Goal: Transaction & Acquisition: Register for event/course

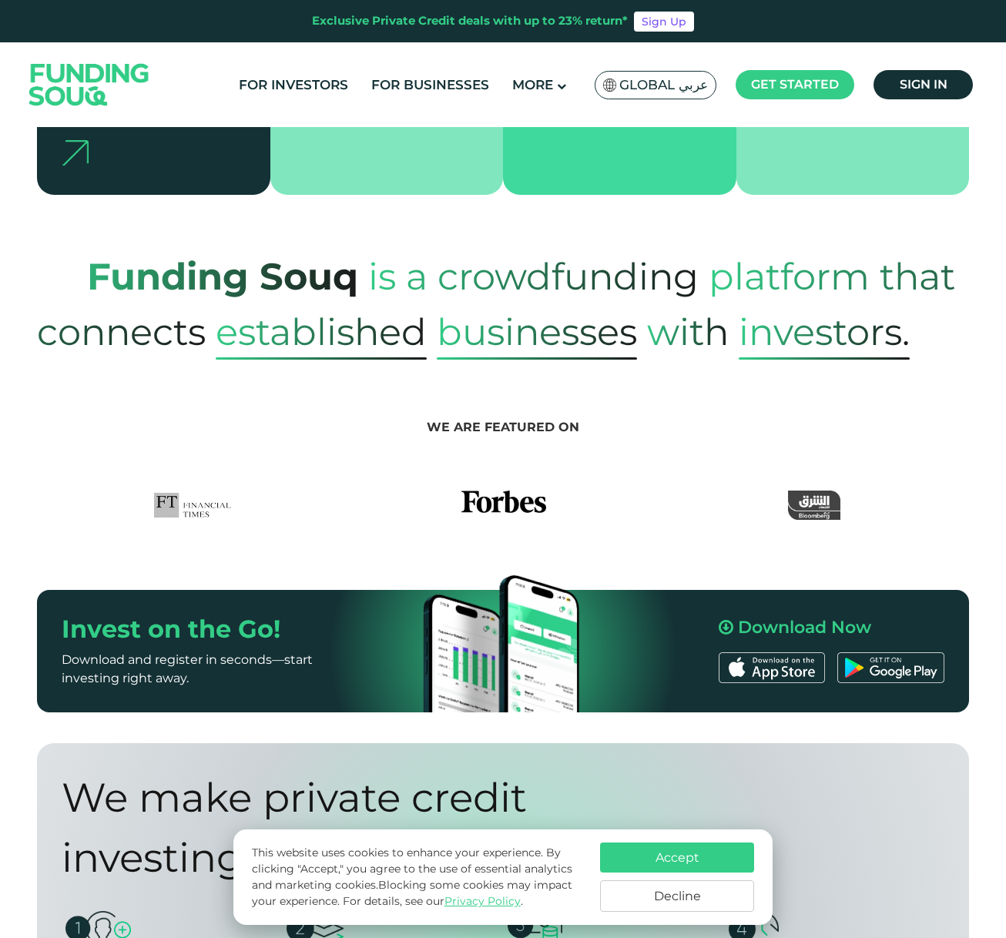
scroll to position [564, 0]
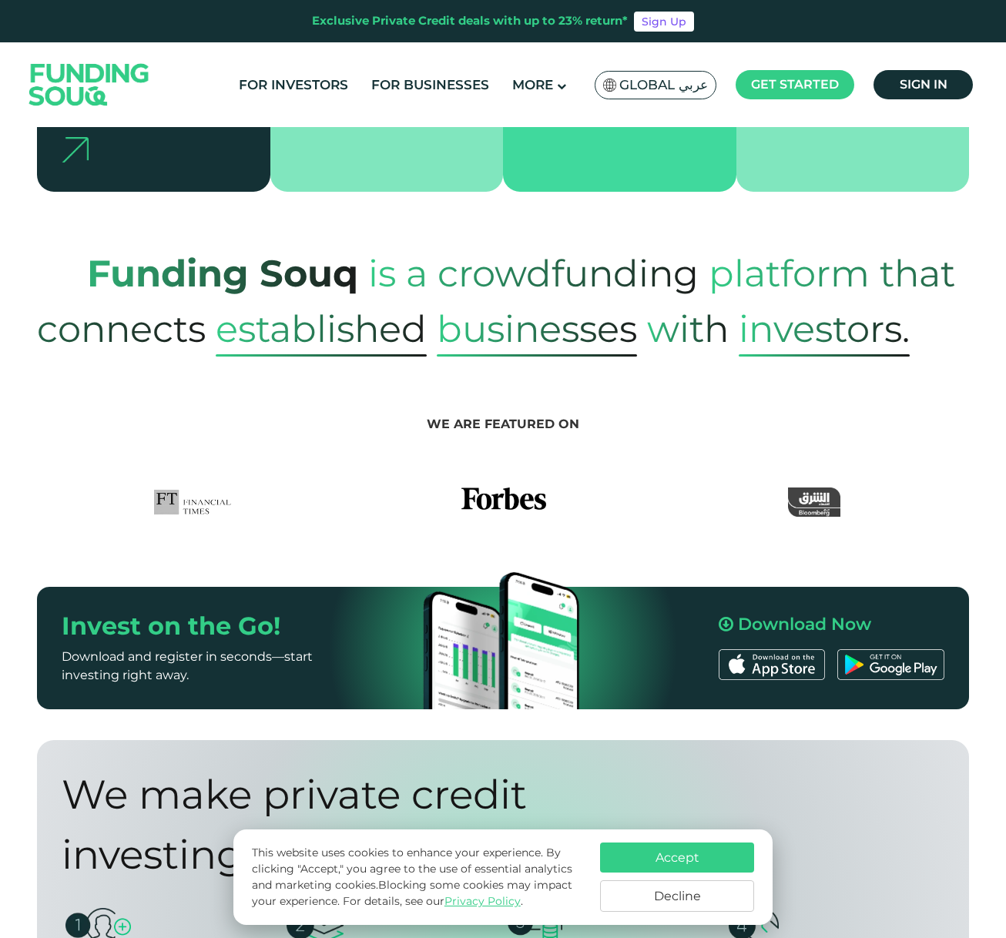
click at [387, 236] on span "is a crowdfunding" at bounding box center [533, 274] width 331 height 76
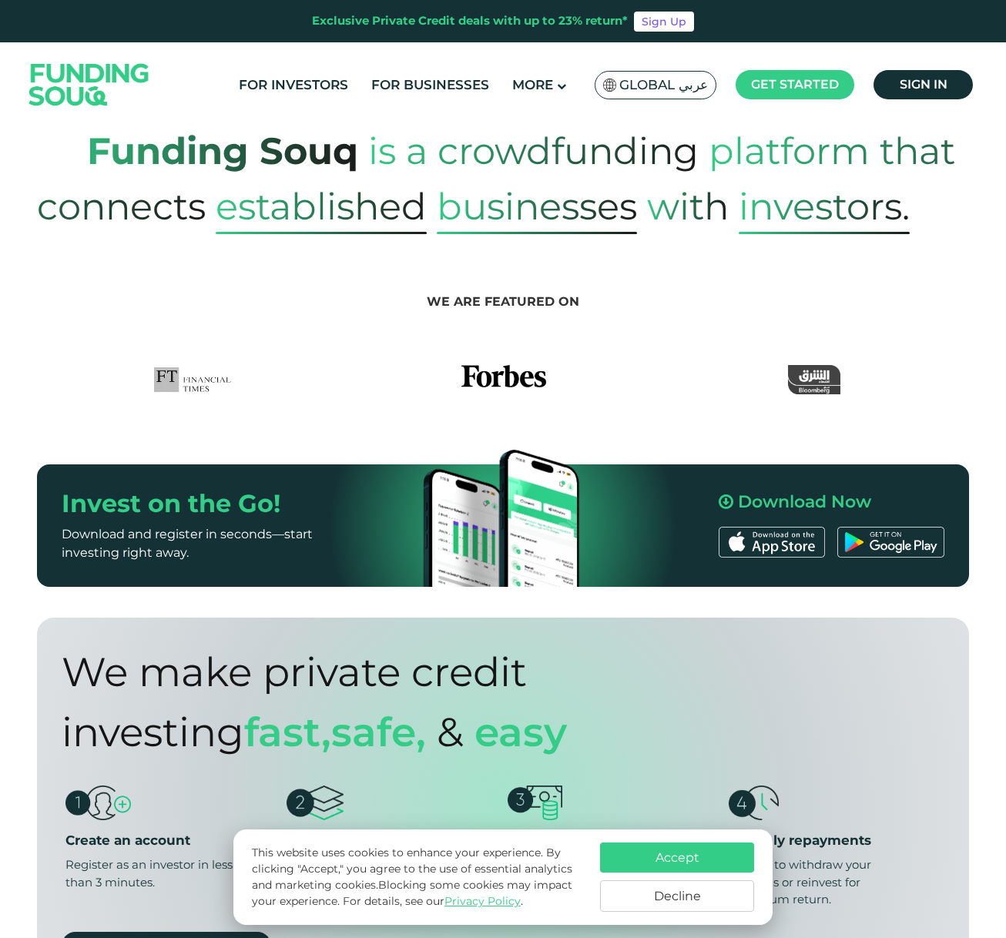
scroll to position [818, 0]
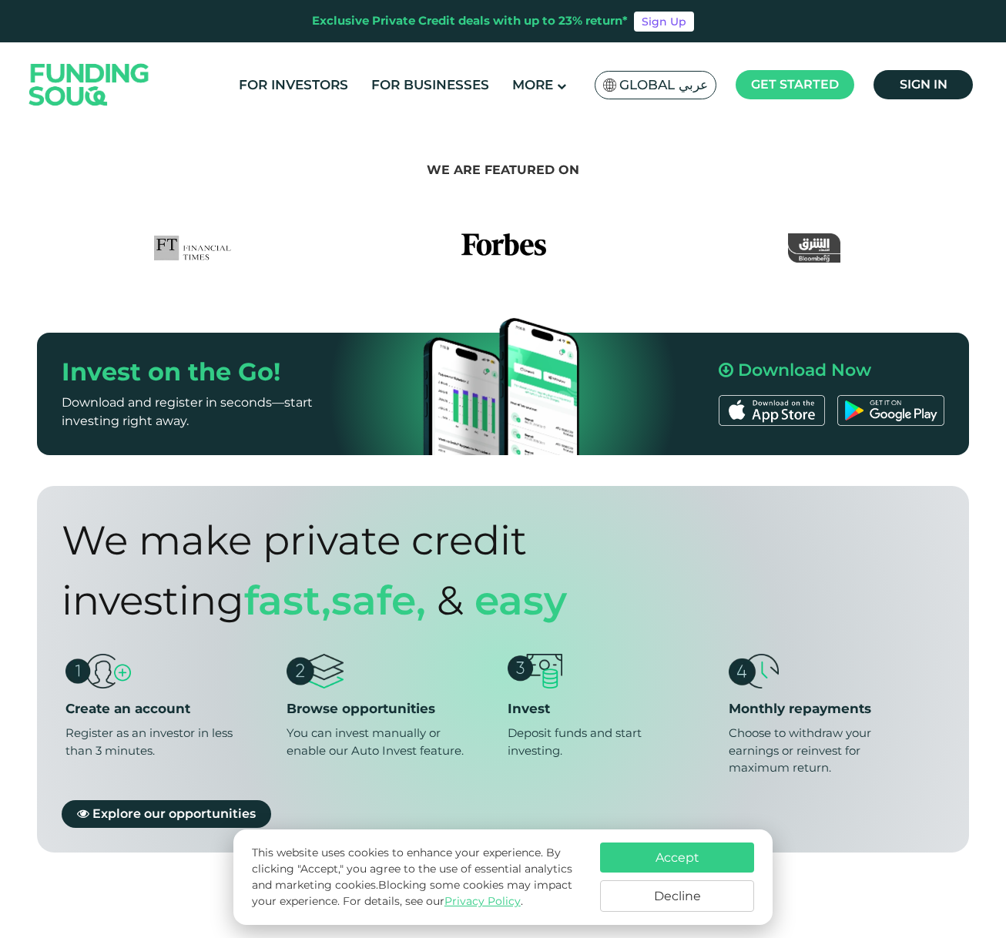
click at [697, 851] on button "Accept" at bounding box center [677, 858] width 154 height 30
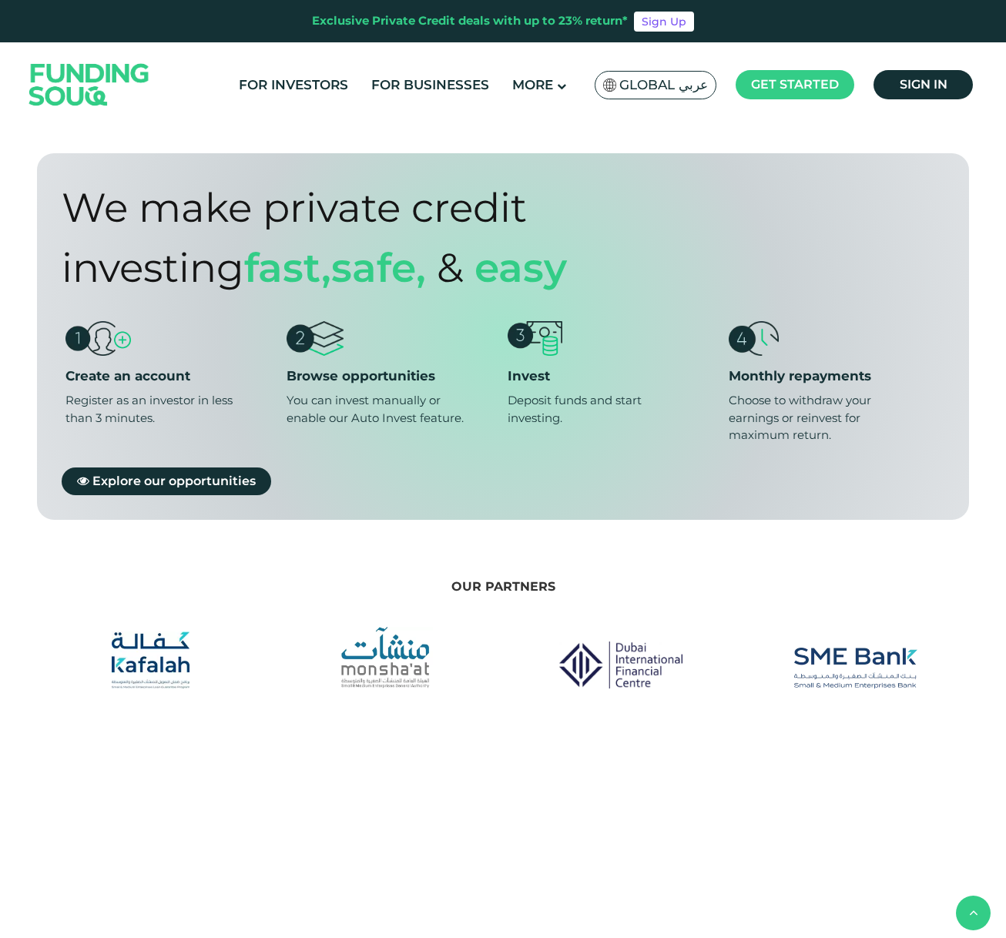
scroll to position [1207, 0]
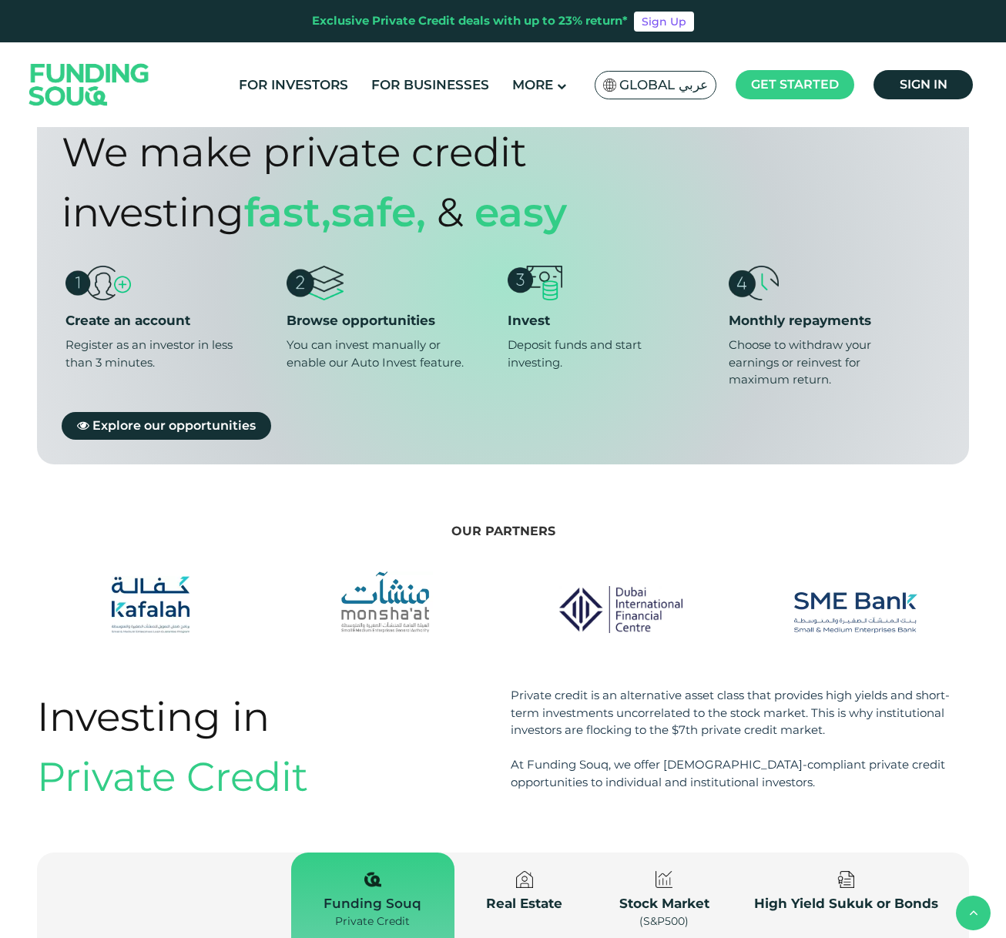
click at [614, 711] on div "Private credit is an alternative asset class that provides high yields and shor…" at bounding box center [740, 739] width 458 height 104
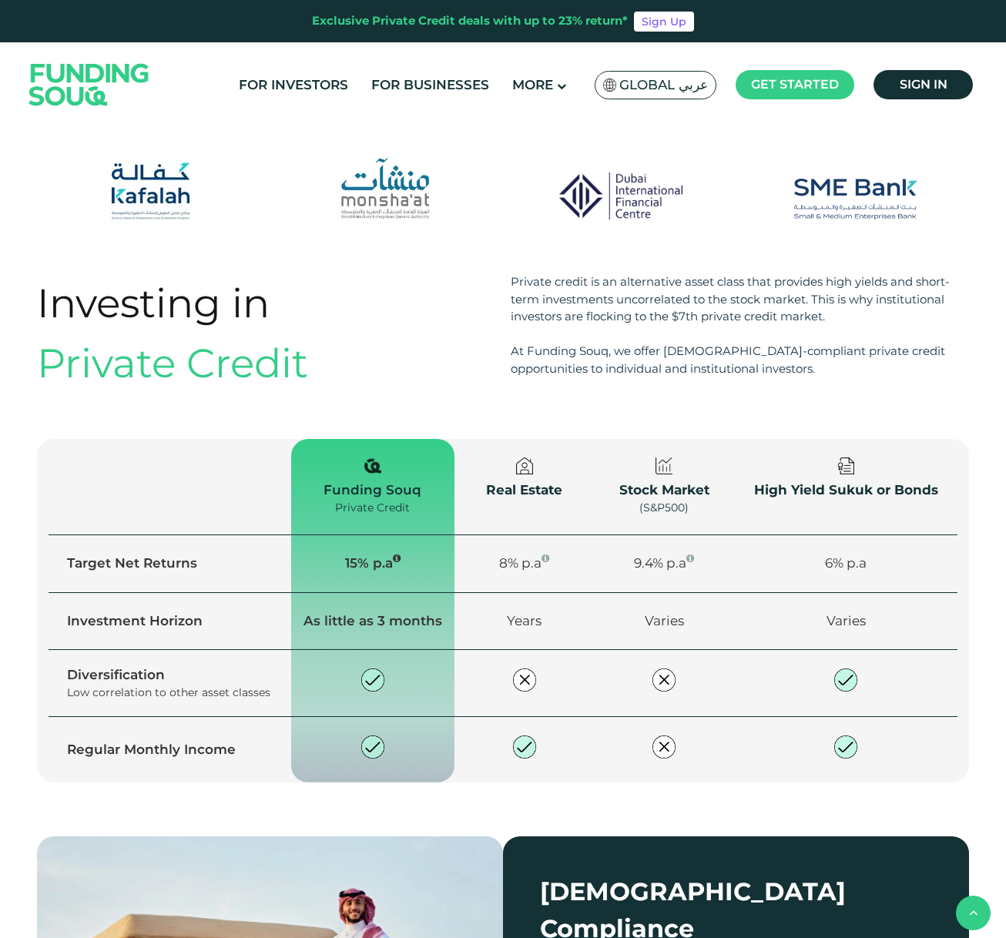
type tc-range-slider "4"
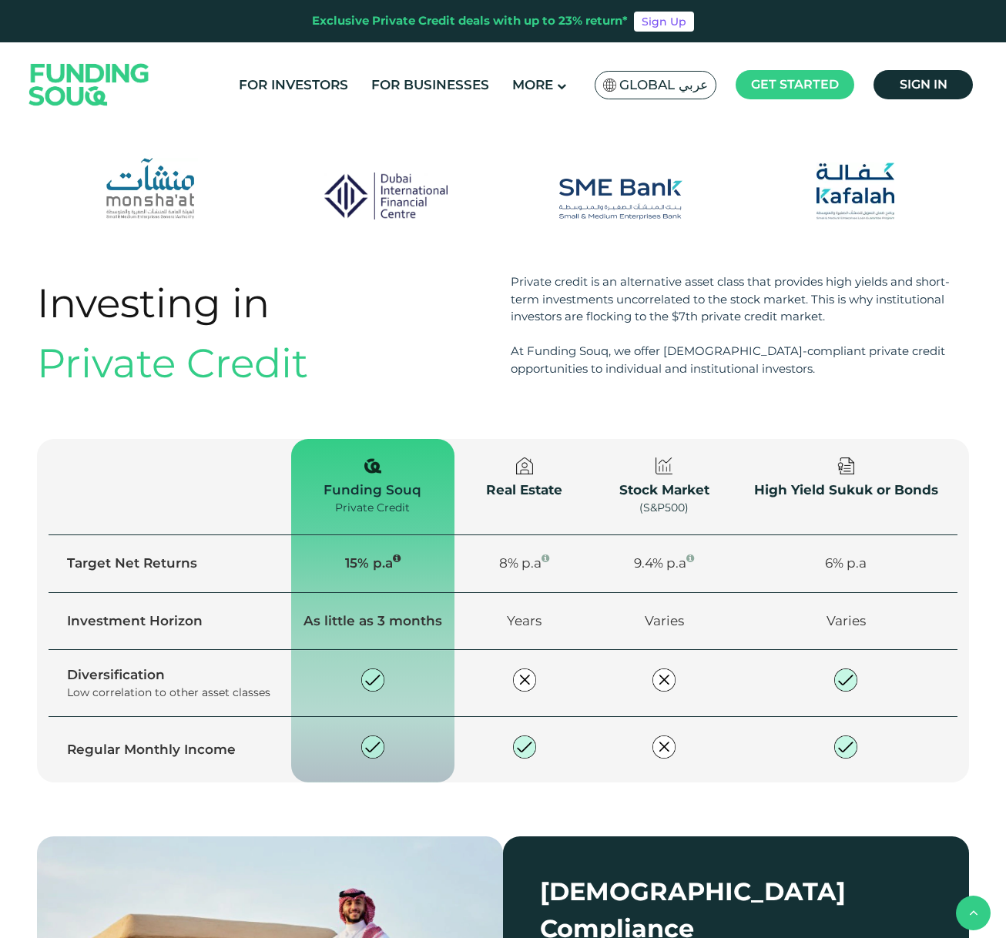
scroll to position [1731, 0]
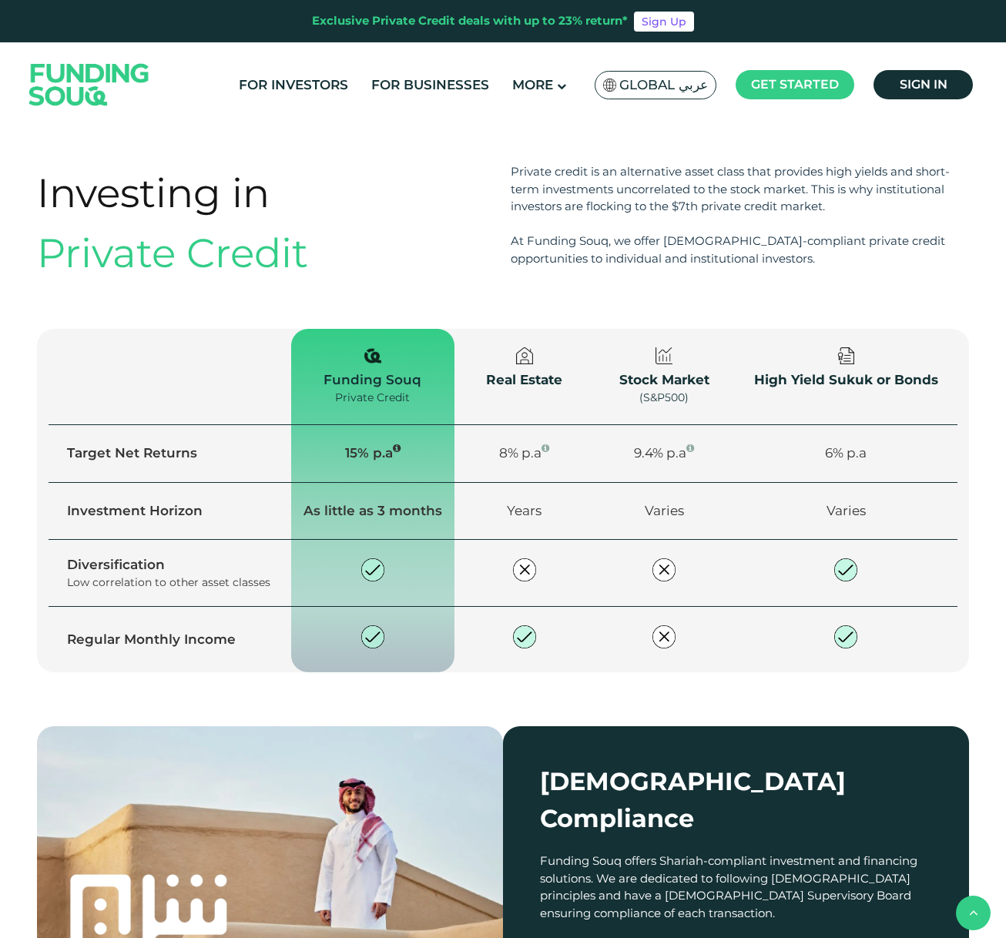
click at [507, 646] on div "Investing in Private Credit Private credit is an alternative asset class that p…" at bounding box center [503, 444] width 1006 height 563
click at [507, 638] on div "Investing in Private Credit Private credit is an alternative asset class that p…" at bounding box center [503, 444] width 1006 height 563
click at [507, 640] on div "Investing in Private Credit Private credit is an alternative asset class that p…" at bounding box center [503, 444] width 1006 height 563
click at [650, 664] on div "Investing in Private Credit Private credit is an alternative asset class that p…" at bounding box center [503, 444] width 1006 height 563
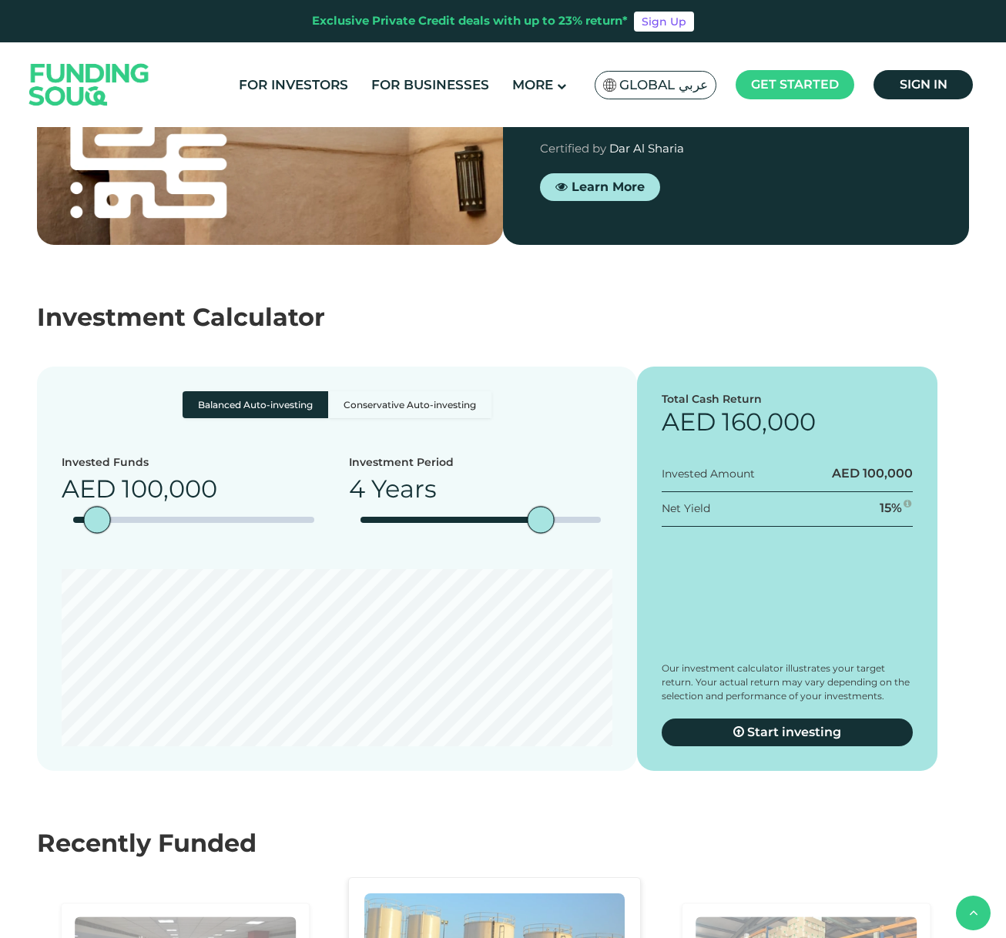
scroll to position [2547, 0]
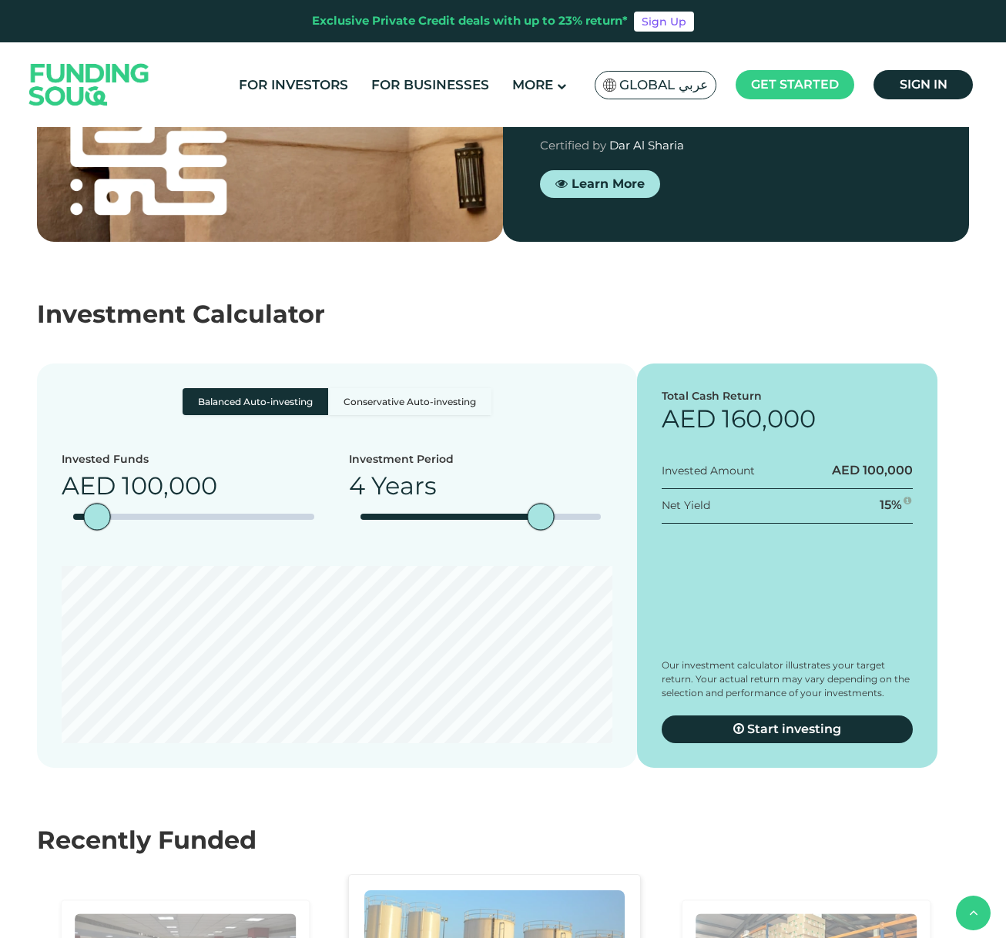
click at [407, 388] on label "Conservative Auto-investing" at bounding box center [409, 401] width 163 height 27
click at [193, 388] on input "Conservative Auto-investing" at bounding box center [188, 393] width 10 height 10
radio input "true"
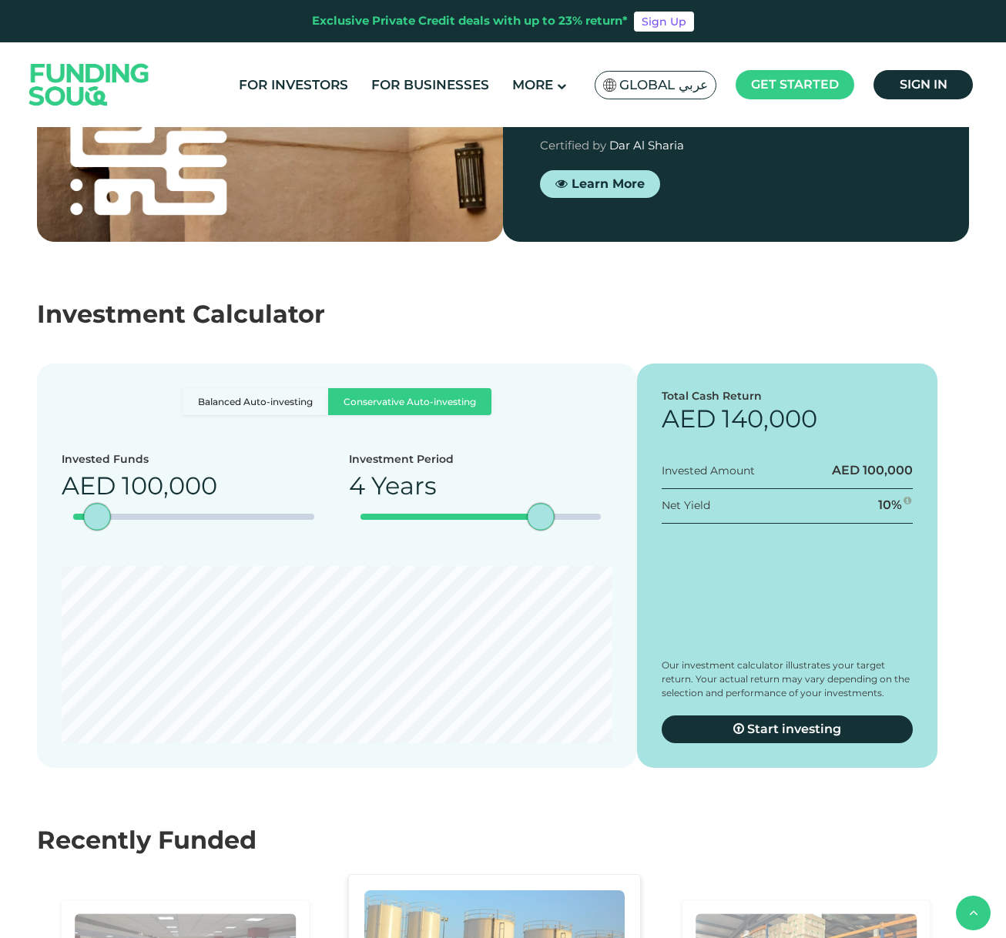
click at [250, 388] on label "Balanced Auto-investing" at bounding box center [256, 401] width 146 height 27
click at [193, 388] on input "Balanced Auto-investing" at bounding box center [188, 393] width 10 height 10
radio input "true"
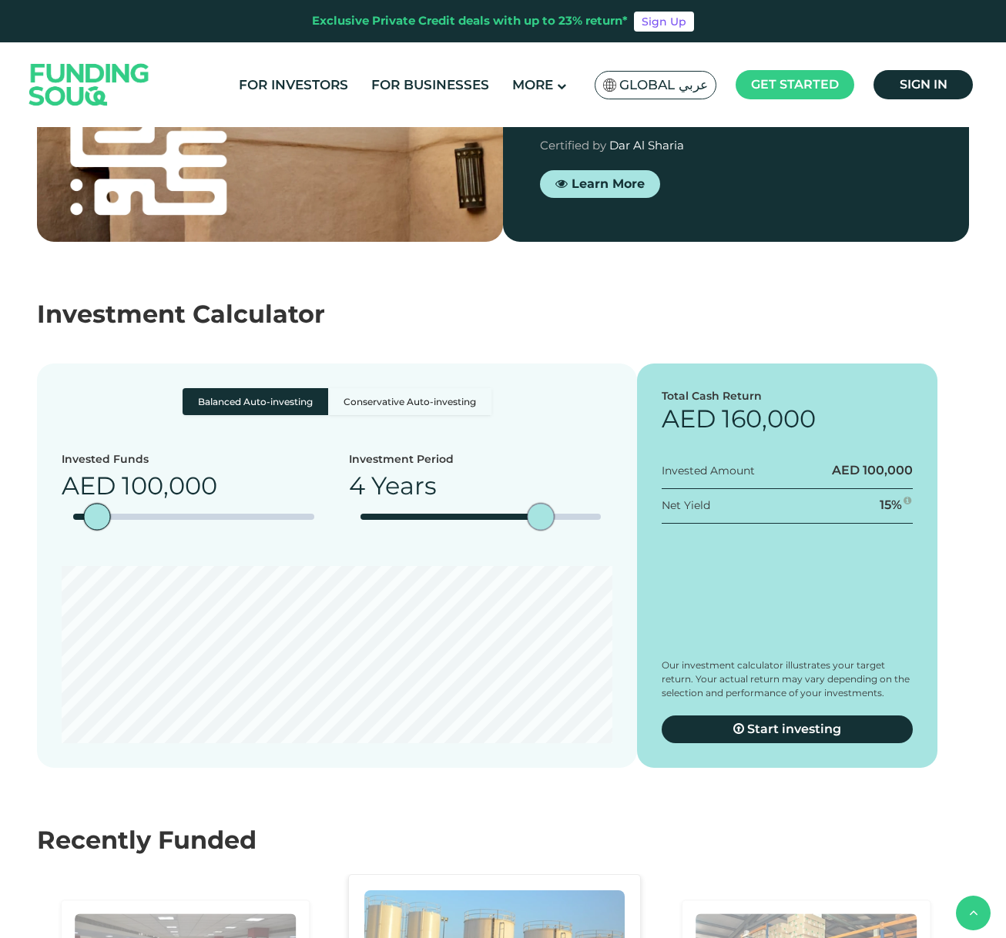
type tc-range-slider "5"
drag, startPoint x: 547, startPoint y: 472, endPoint x: 650, endPoint y: 477, distance: 102.6
click at [650, 477] on div "Balanced Auto-investing Conservative Auto-investing Invested Funds AED 100,000 …" at bounding box center [503, 566] width 932 height 405
type tc-range-slider "30000"
drag, startPoint x: 92, startPoint y: 472, endPoint x: 9, endPoint y: 470, distance: 83.2
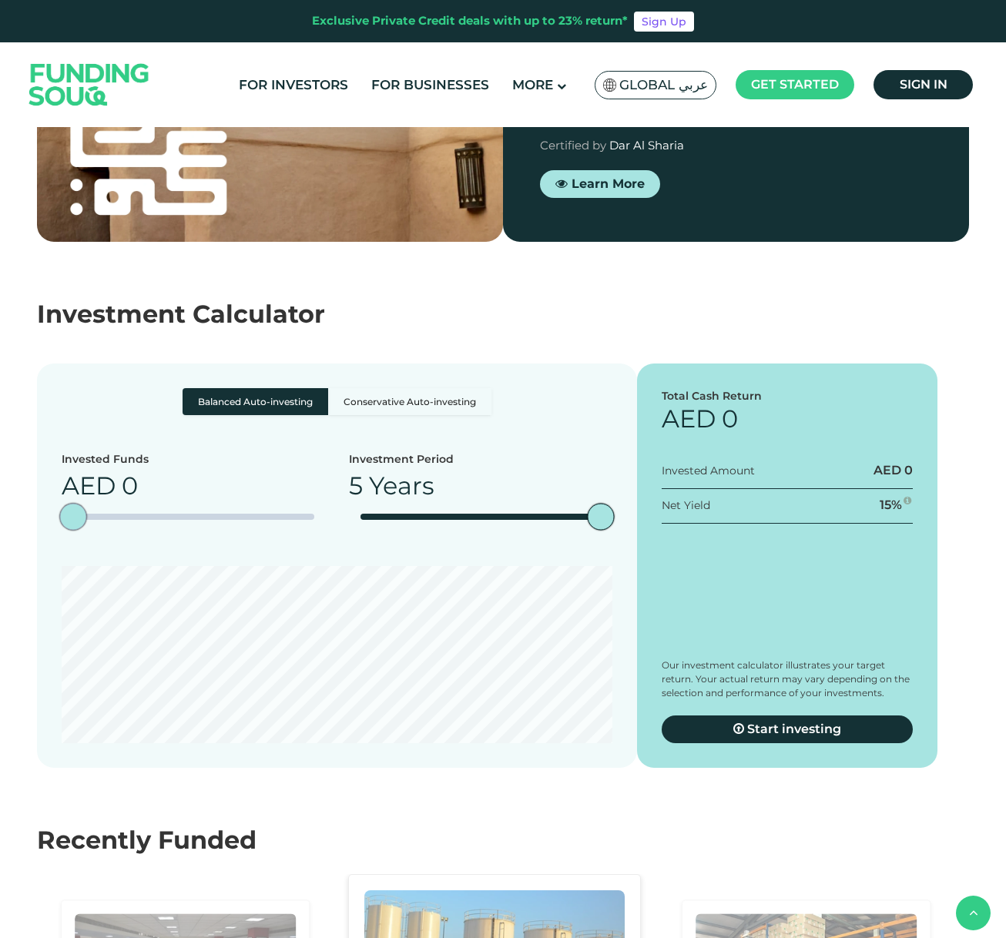
click at [9, 470] on section "Balanced Auto-investing Conservative Auto-investing Invested Funds AED 0 Invest…" at bounding box center [503, 550] width 1006 height 435
type tc-range-slider "10000"
click at [76, 504] on div "amount slider" at bounding box center [75, 517] width 27 height 27
click at [348, 822] on div "Recently Funded" at bounding box center [503, 840] width 932 height 37
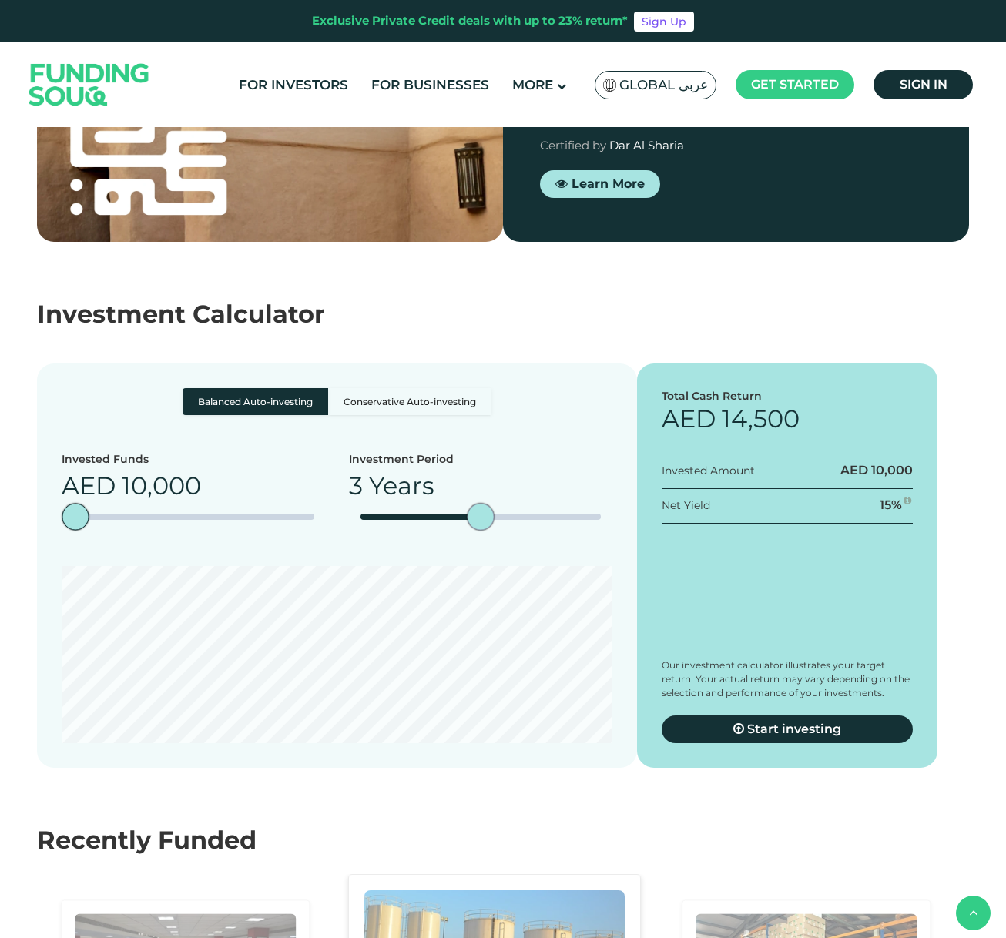
type tc-range-slider "1"
drag, startPoint x: 598, startPoint y: 465, endPoint x: 306, endPoint y: 465, distance: 292.0
click at [306, 465] on div "Invested Funds AED 10,000 Investment Period 1 Year" at bounding box center [337, 498] width 551 height 92
click at [468, 388] on label "Conservative Auto-investing" at bounding box center [409, 401] width 163 height 27
click at [193, 388] on input "Conservative Auto-investing" at bounding box center [188, 393] width 10 height 10
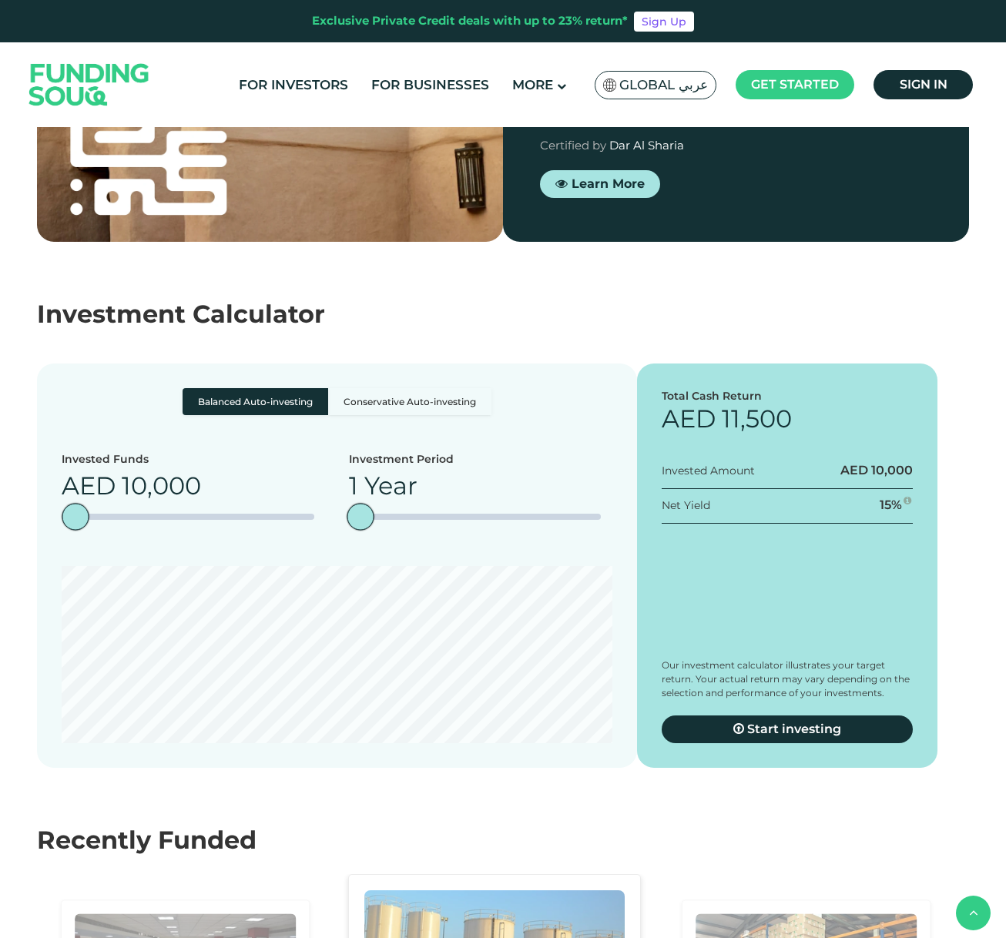
radio input "true"
click at [246, 388] on label "Balanced Auto-investing" at bounding box center [256, 401] width 146 height 27
click at [193, 388] on input "Balanced Auto-investing" at bounding box center [188, 393] width 10 height 10
radio input "true"
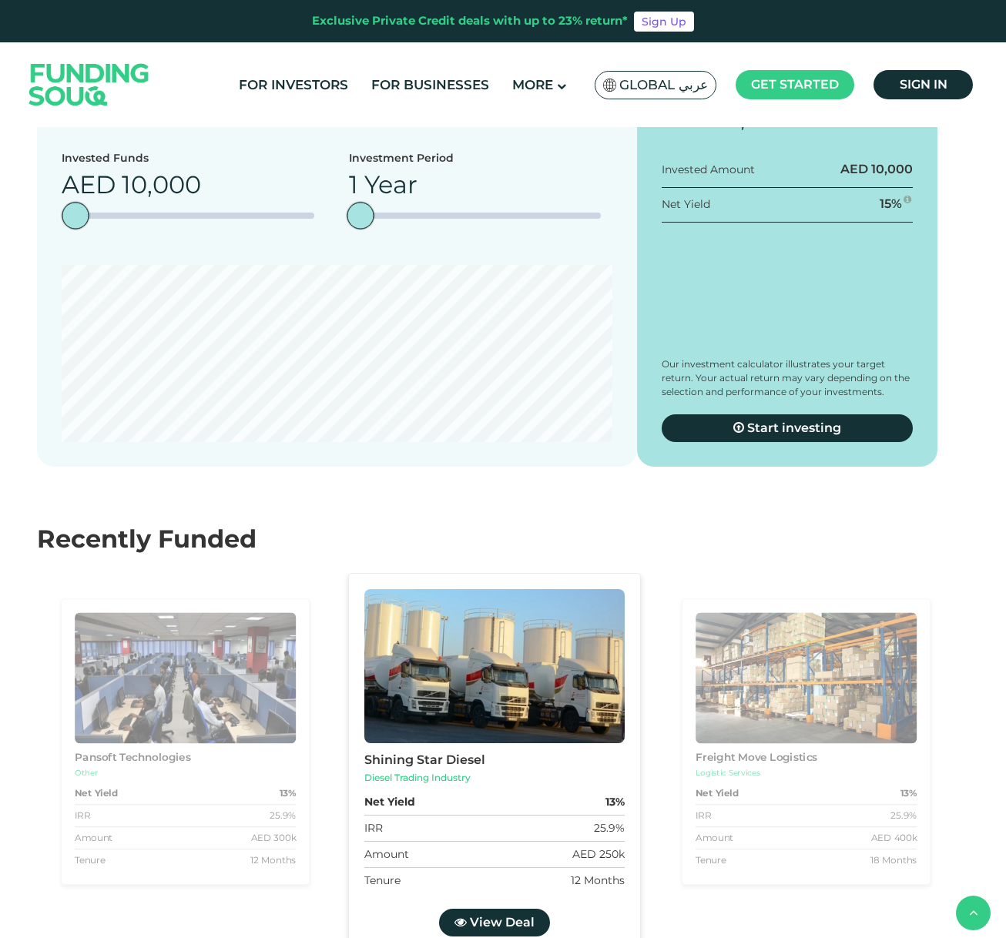
scroll to position [2866, 0]
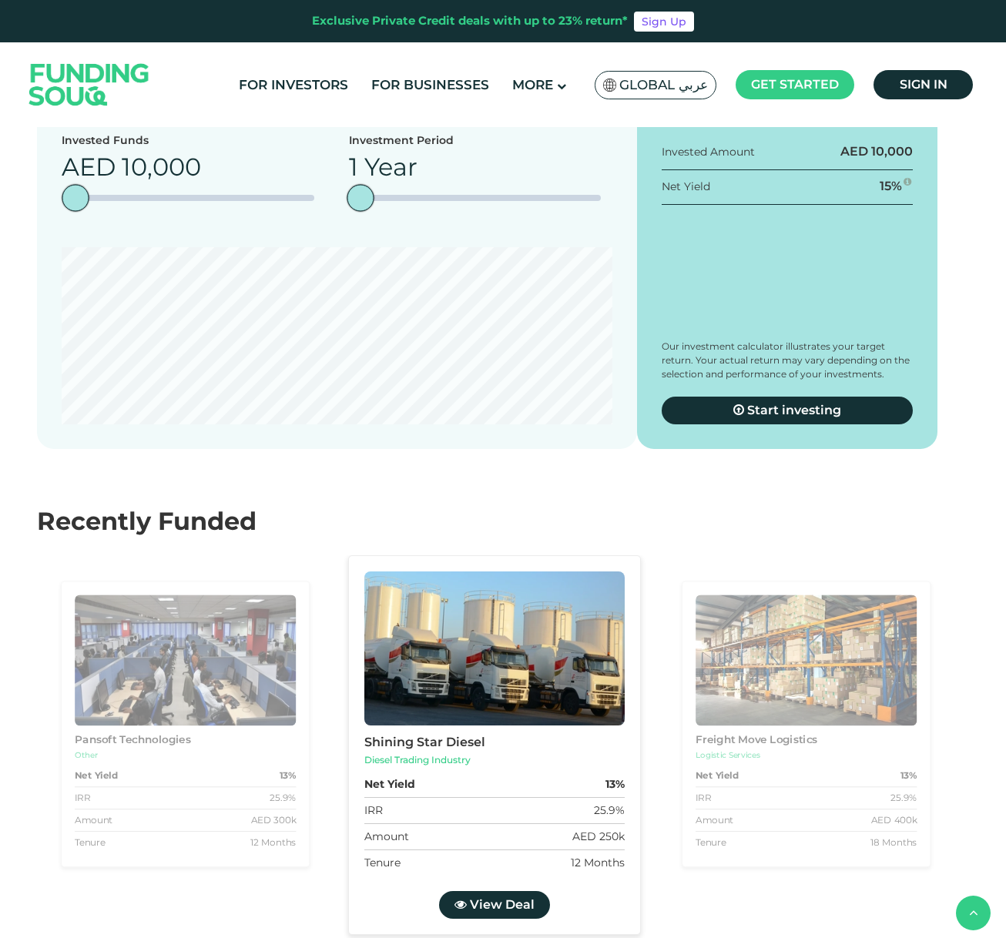
click at [653, 577] on div "Shining Star Diesel Diesel Trading Industry Net Yield 13% IRR 25.9% Amount AED …" at bounding box center [503, 746] width 311 height 380
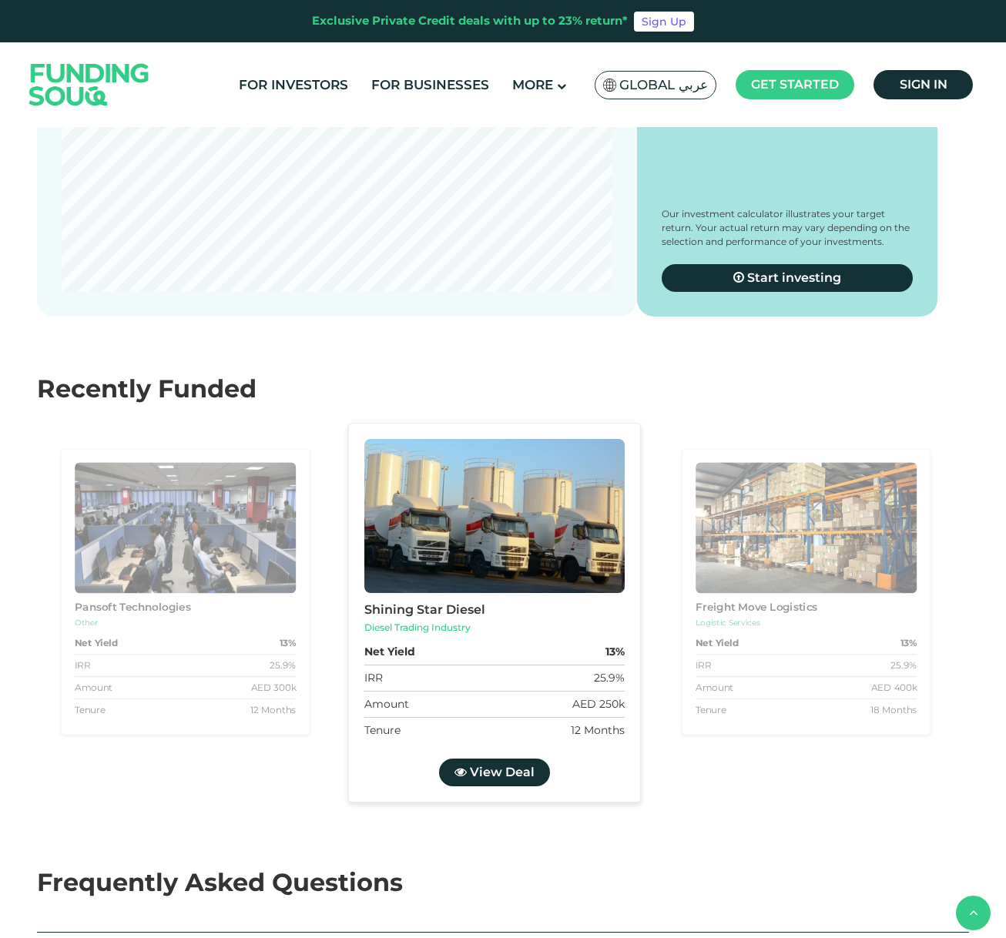
scroll to position [3001, 0]
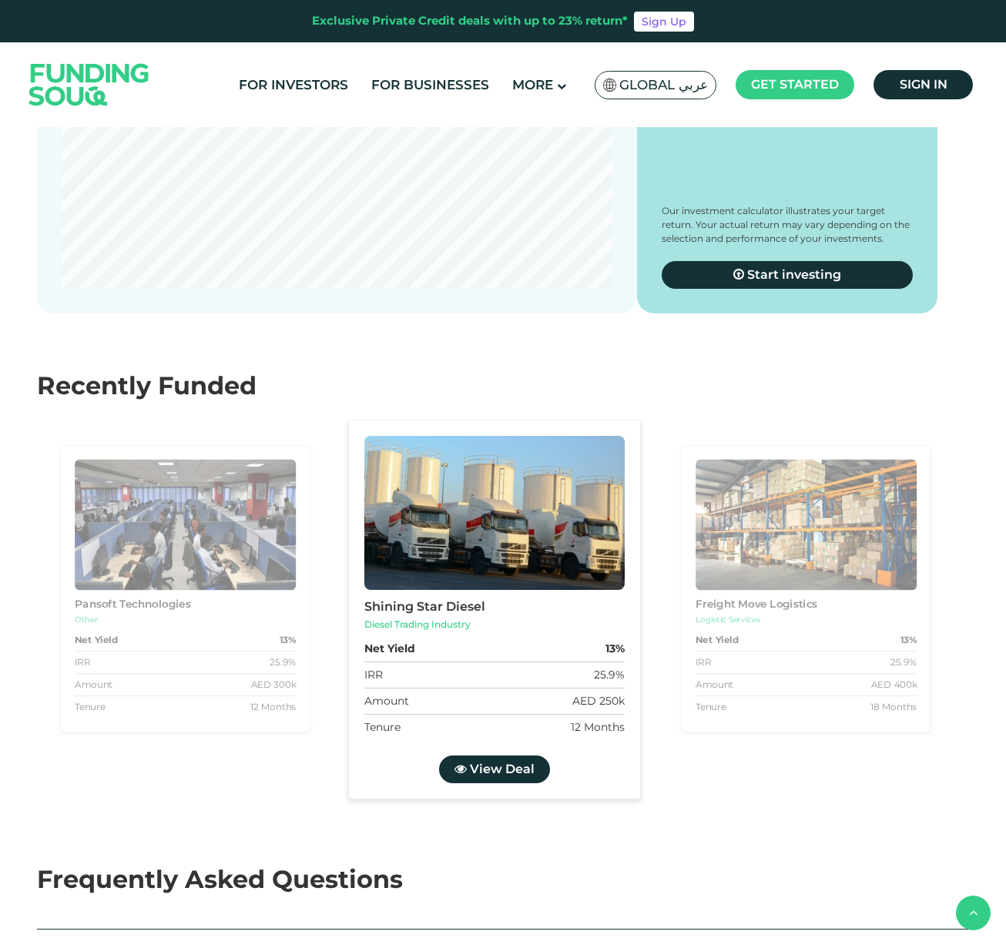
click at [186, 675] on div "Amount AED 300k" at bounding box center [185, 686] width 221 height 22
click at [497, 762] on span "View Deal" at bounding box center [502, 769] width 65 height 15
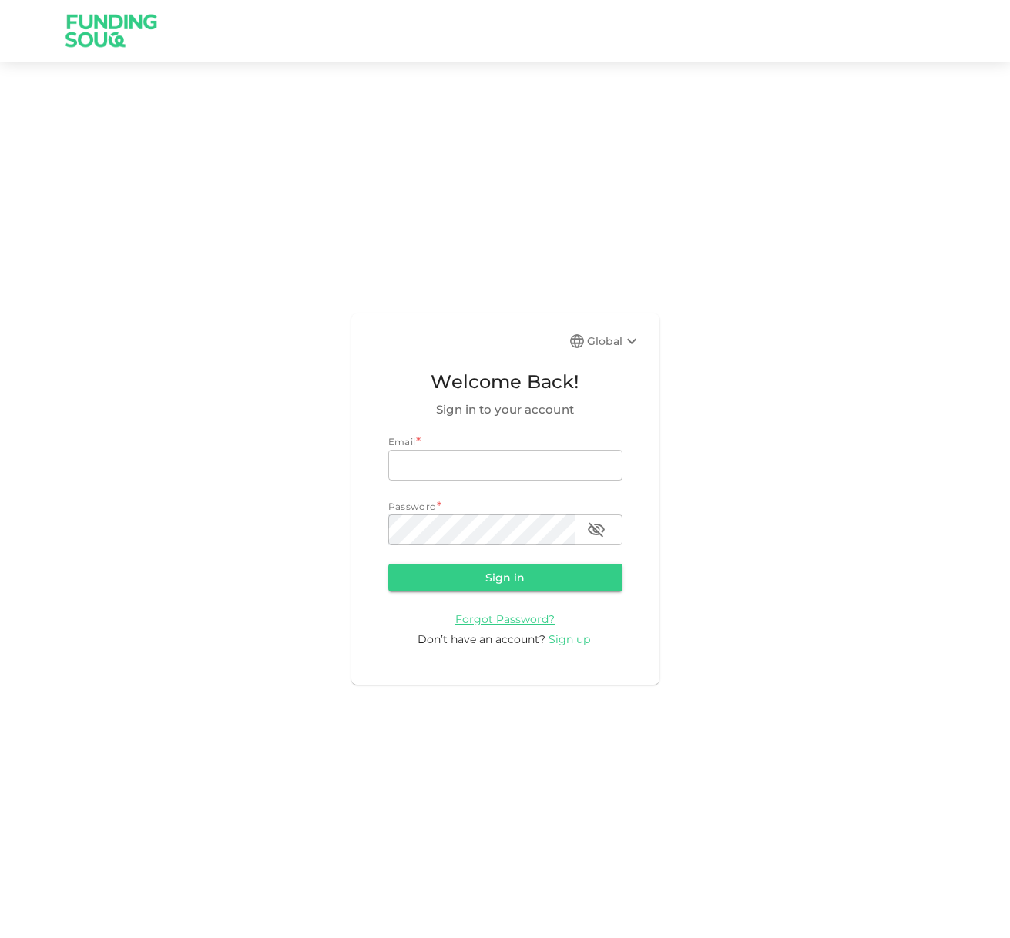
click at [562, 640] on span "Sign up" at bounding box center [570, 640] width 42 height 14
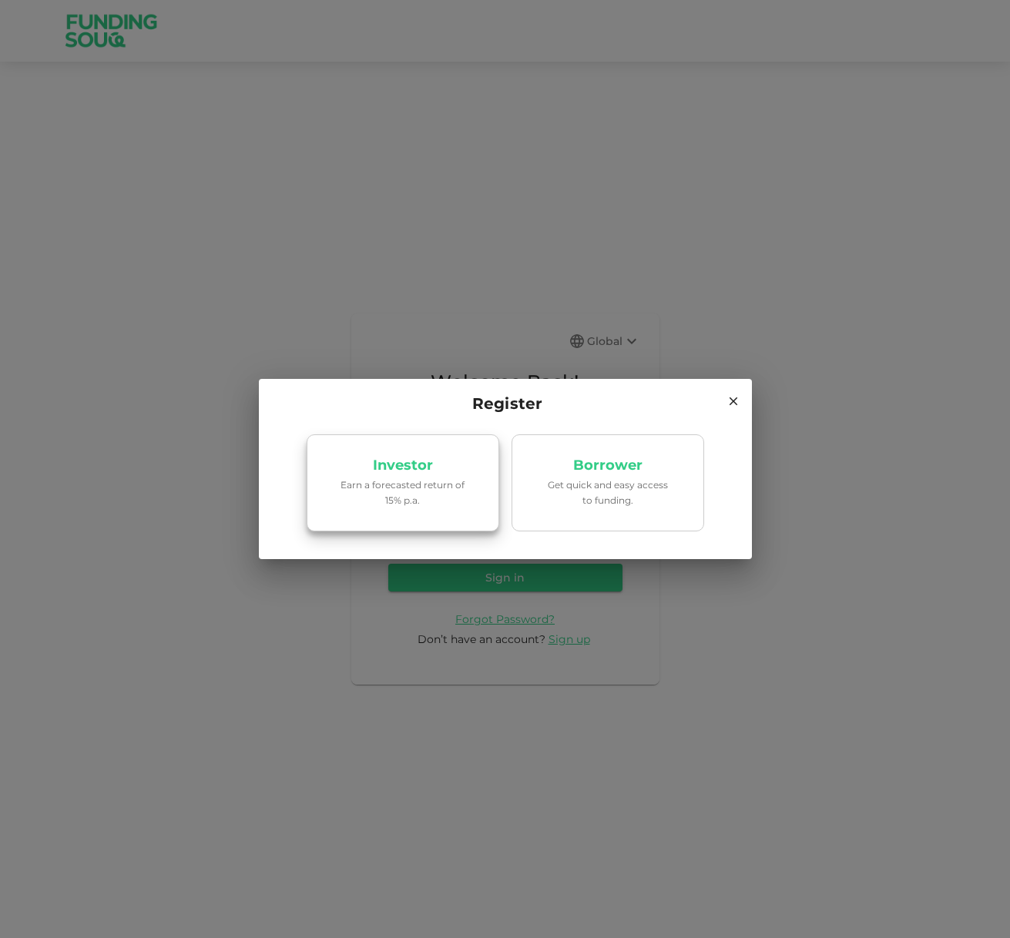
click at [401, 471] on p "Investor" at bounding box center [403, 465] width 60 height 15
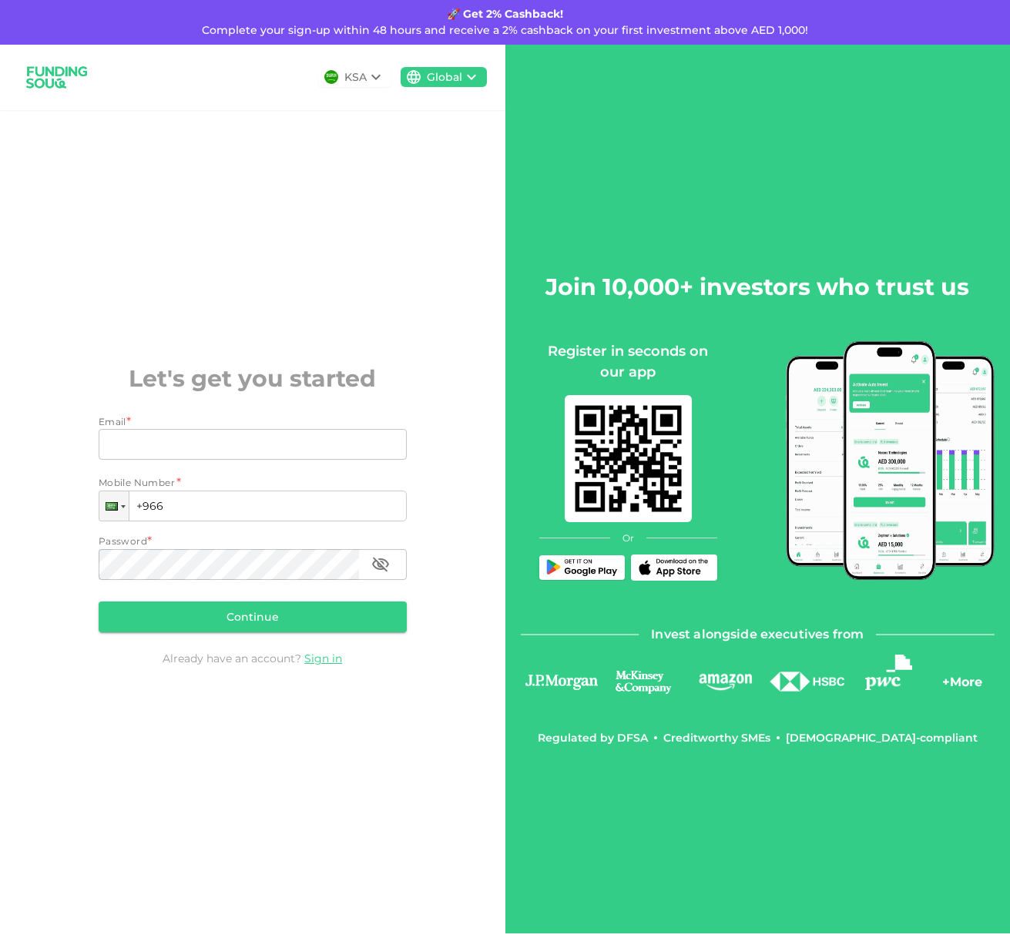
click at [408, 347] on div "KSA Global Let's get you started Email * Email Email Mobile Number * Phone +966…" at bounding box center [252, 489] width 505 height 889
click at [650, 136] on div "Join 10,000+ investors who trust us Register in seconds on our app Or Invest al…" at bounding box center [757, 489] width 505 height 889
click at [257, 182] on div "KSA Global Let's get you started Email * Email Email Mobile Number * Phone +966…" at bounding box center [252, 489] width 505 height 889
